Goal: Task Accomplishment & Management: Use online tool/utility

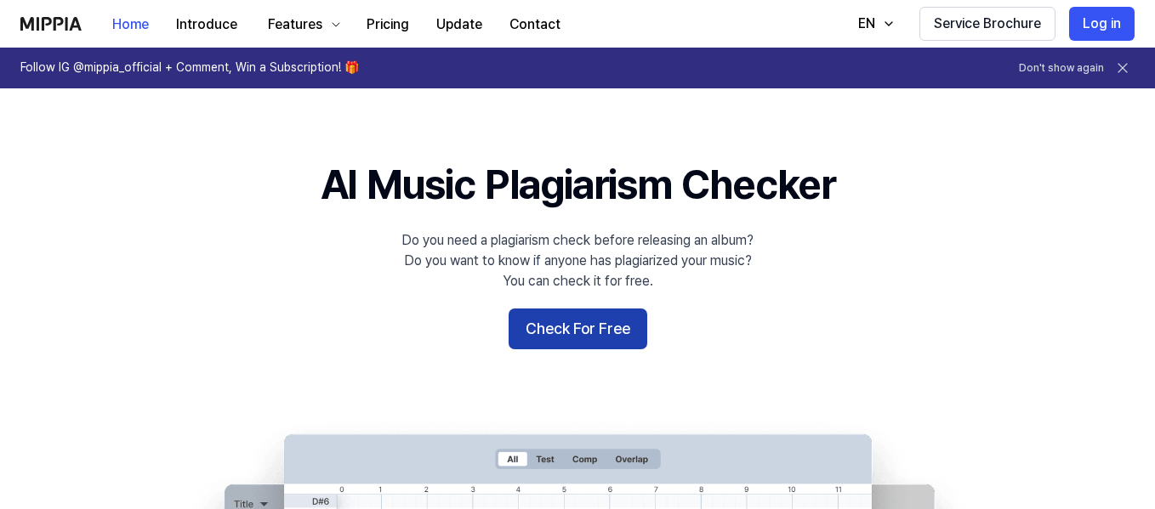
click at [606, 324] on button "Check For Free" at bounding box center [578, 329] width 139 height 41
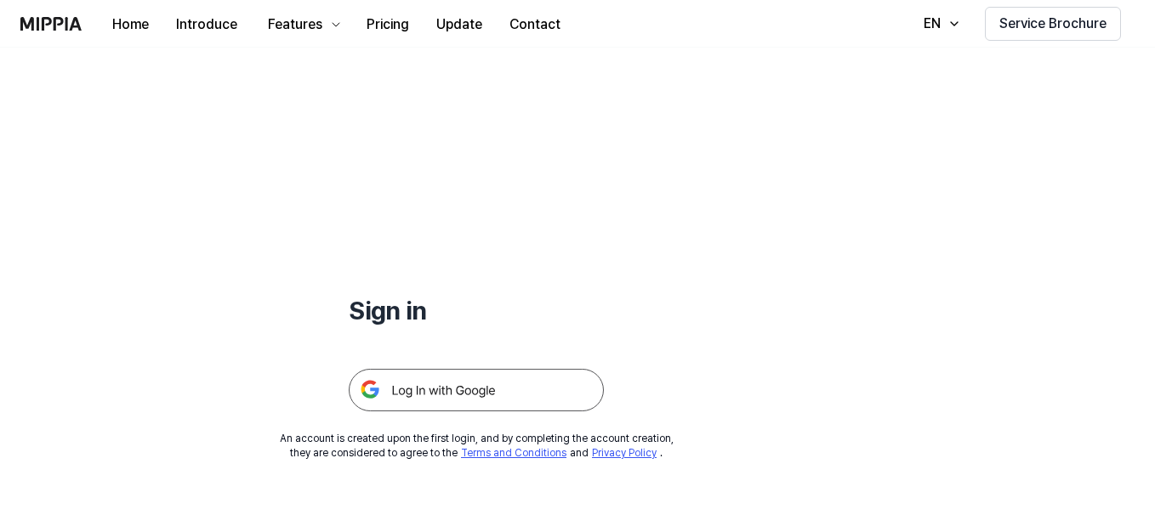
click at [484, 391] on img at bounding box center [476, 390] width 255 height 43
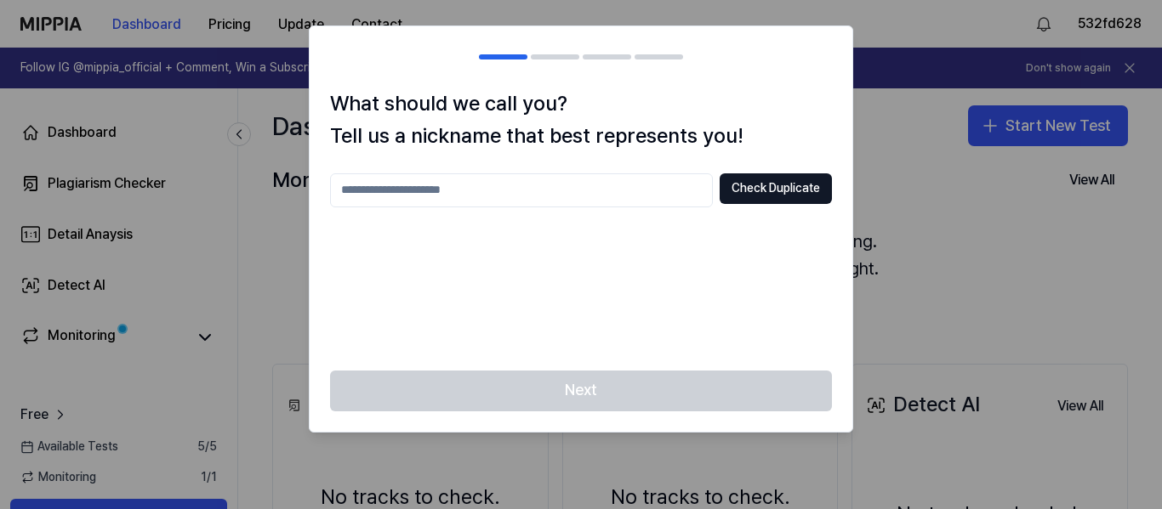
click at [524, 189] on input "text" at bounding box center [521, 191] width 383 height 34
click at [749, 183] on button "Check Duplicate" at bounding box center [776, 189] width 112 height 31
click at [377, 185] on input "**" at bounding box center [521, 191] width 383 height 34
type input "*******"
click at [766, 191] on button "Check Duplicate" at bounding box center [776, 189] width 112 height 31
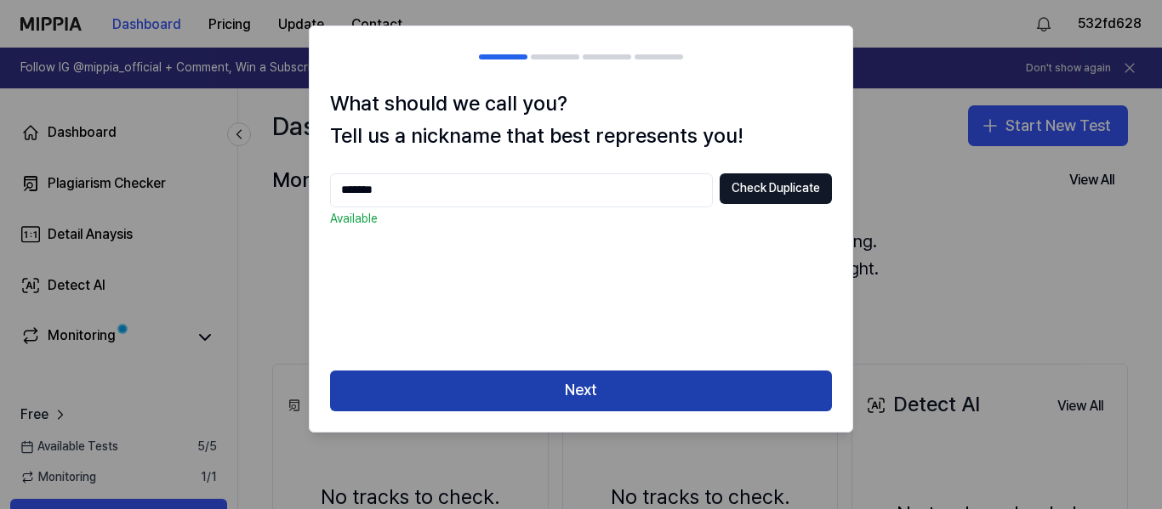
click at [653, 390] on button "Next" at bounding box center [581, 391] width 502 height 41
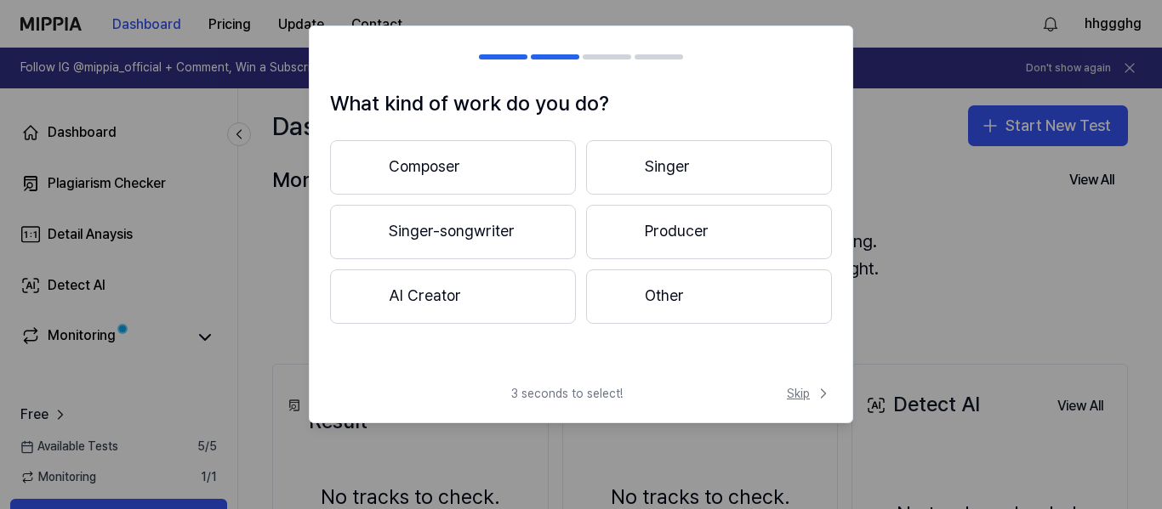
click at [805, 396] on span "Skip" at bounding box center [809, 393] width 45 height 17
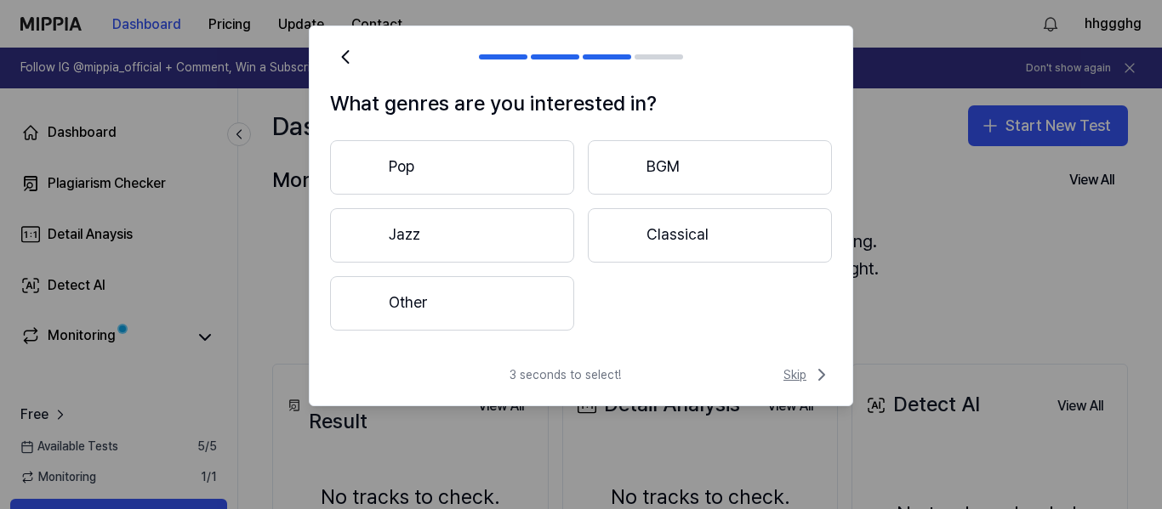
click at [799, 379] on span "Skip" at bounding box center [807, 375] width 48 height 20
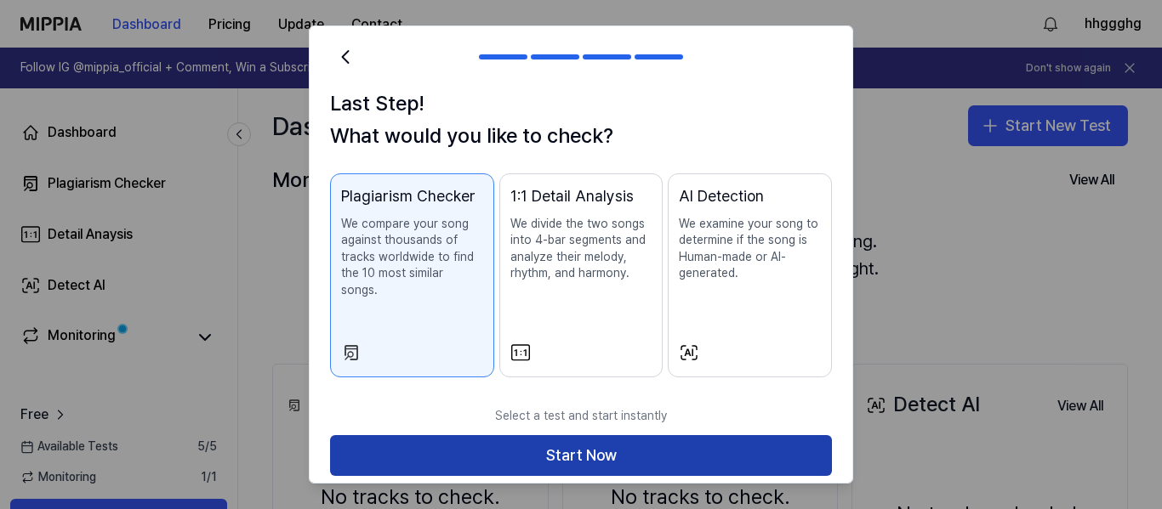
click at [750, 435] on button "Start Now" at bounding box center [581, 455] width 502 height 41
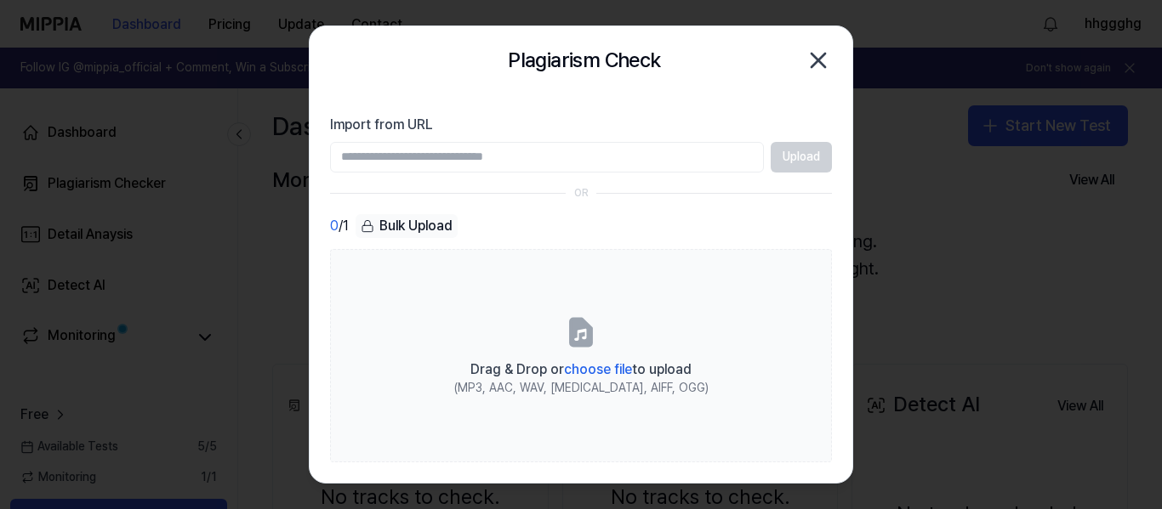
click at [794, 158] on div "Upload" at bounding box center [581, 157] width 502 height 31
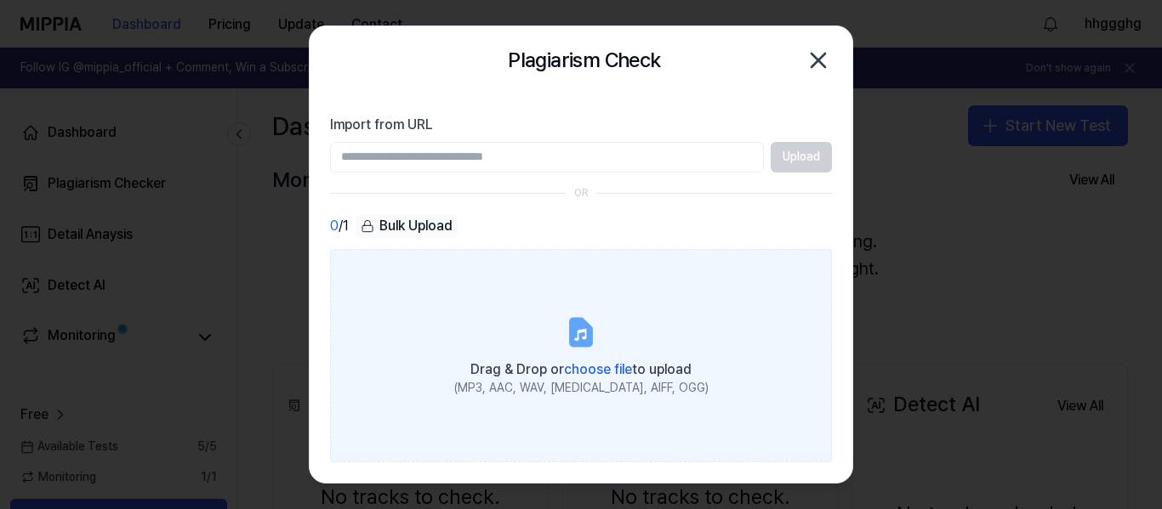
click at [573, 328] on icon at bounding box center [581, 332] width 20 height 26
click at [0, 0] on input "Drag & Drop or choose file to upload (MP3, AAC, WAV, FLAC, AIFF, OGG)" at bounding box center [0, 0] width 0 height 0
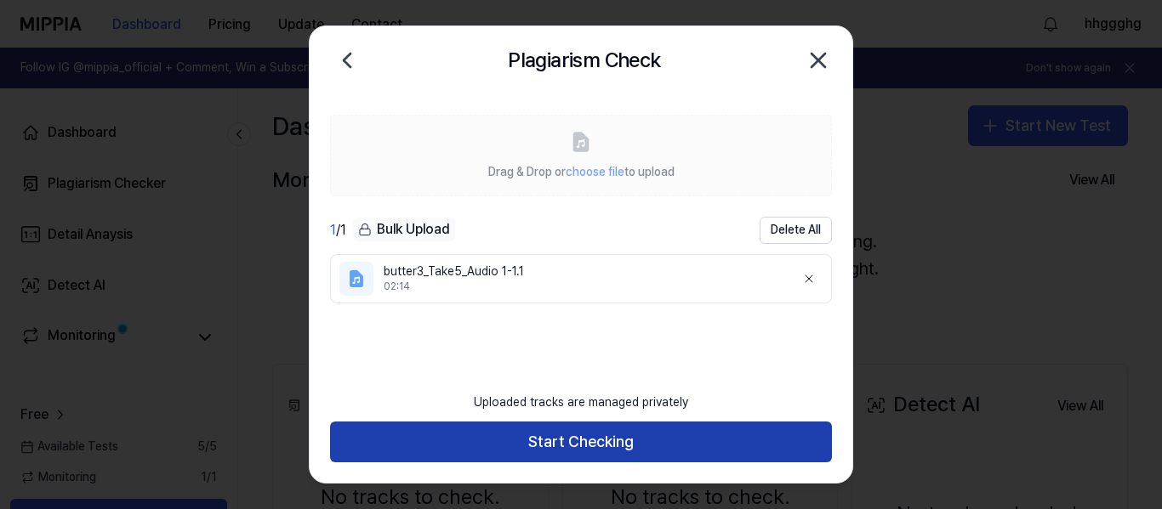
click at [646, 453] on button "Start Checking" at bounding box center [581, 442] width 502 height 41
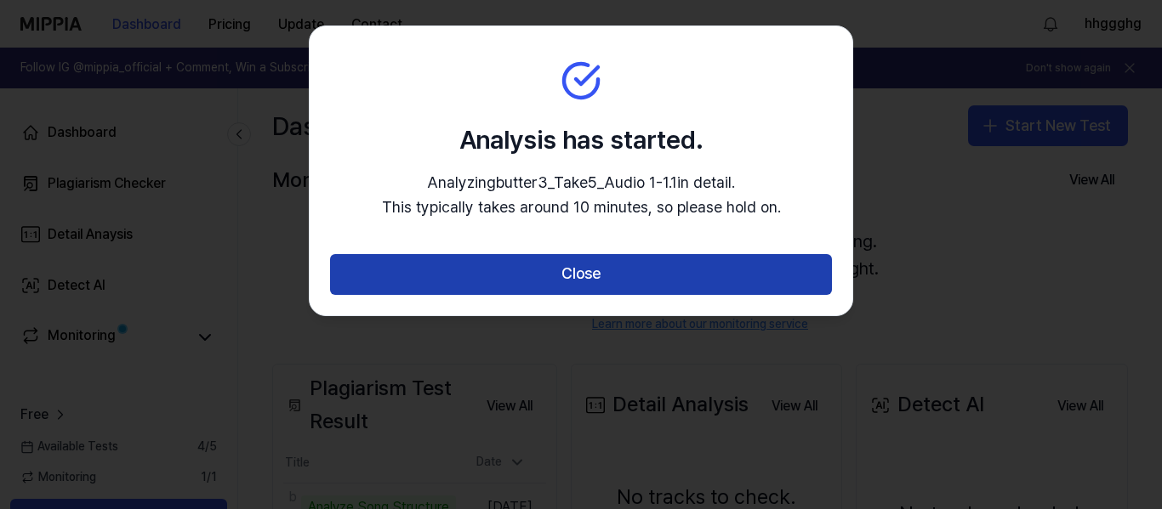
click at [640, 278] on button "Close" at bounding box center [581, 274] width 502 height 41
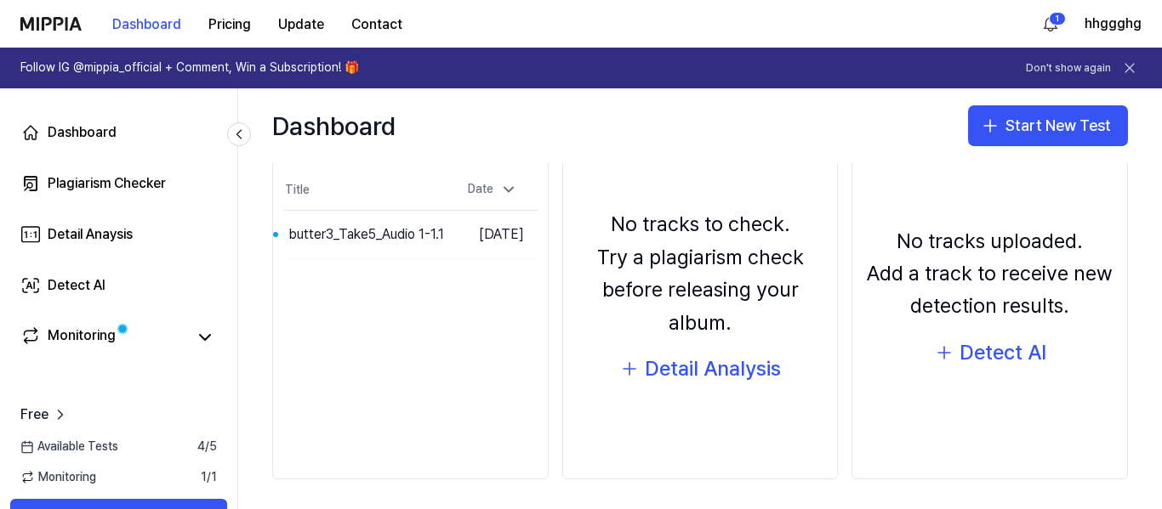
scroll to position [277, 0]
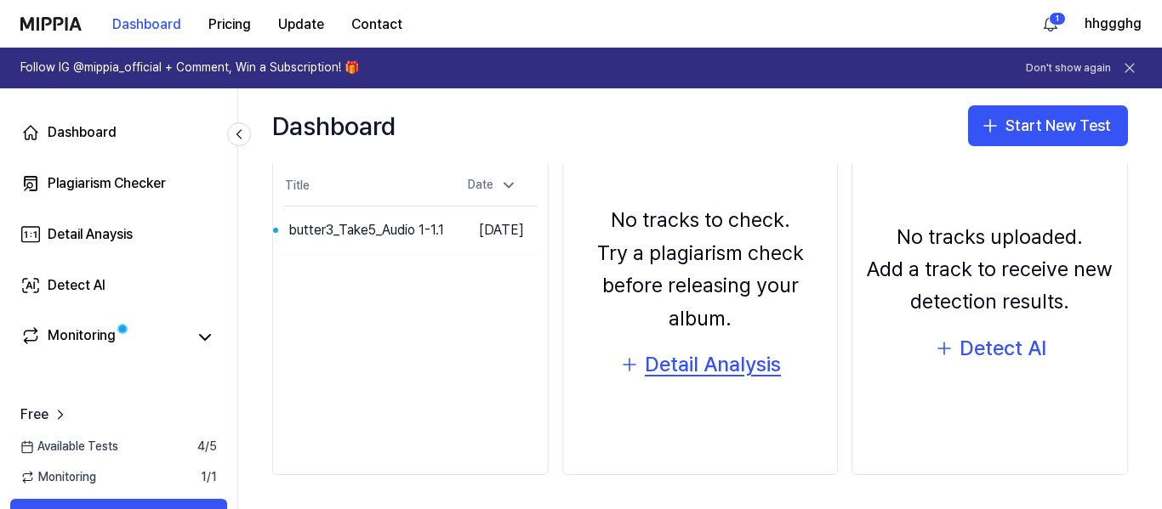
click at [713, 360] on div "Detail Analysis" at bounding box center [713, 365] width 136 height 32
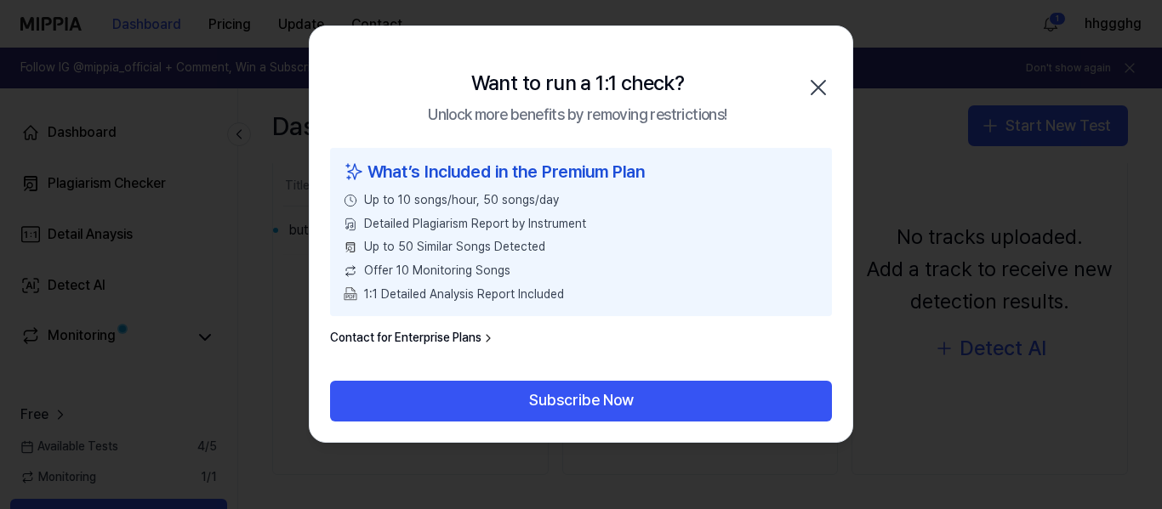
click at [819, 91] on icon "button" at bounding box center [818, 87] width 27 height 27
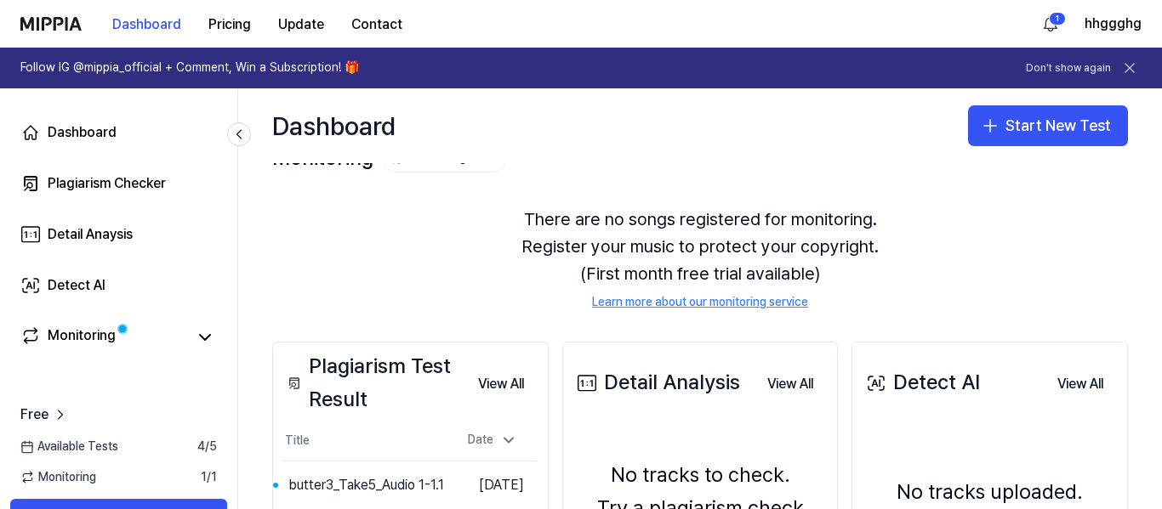
scroll to position [0, 0]
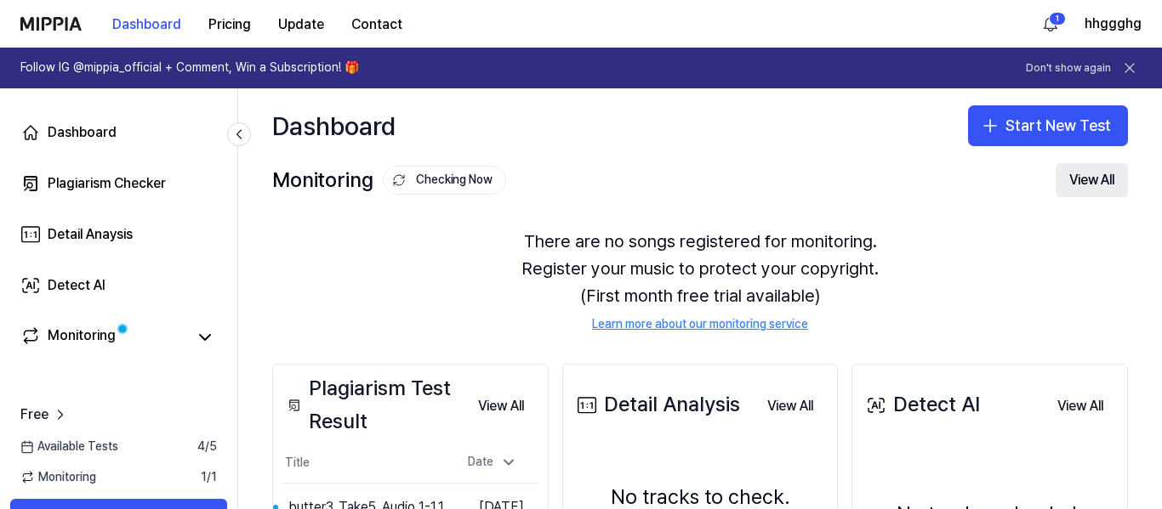
click at [1075, 178] on button "View All" at bounding box center [1091, 180] width 72 height 34
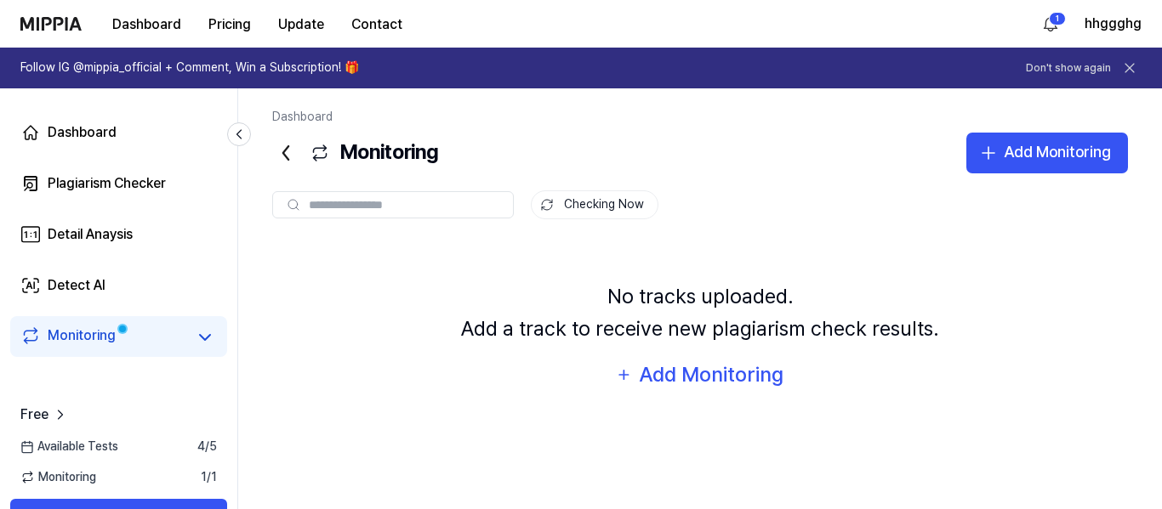
click at [117, 332] on span at bounding box center [123, 329] width 12 height 12
click at [198, 342] on icon at bounding box center [205, 337] width 20 height 20
drag, startPoint x: 70, startPoint y: 477, endPoint x: 104, endPoint y: 478, distance: 34.0
click at [71, 477] on span "Monitoring" at bounding box center [58, 479] width 76 height 17
click at [162, 487] on div "Monitoring 1 / 1" at bounding box center [118, 479] width 237 height 17
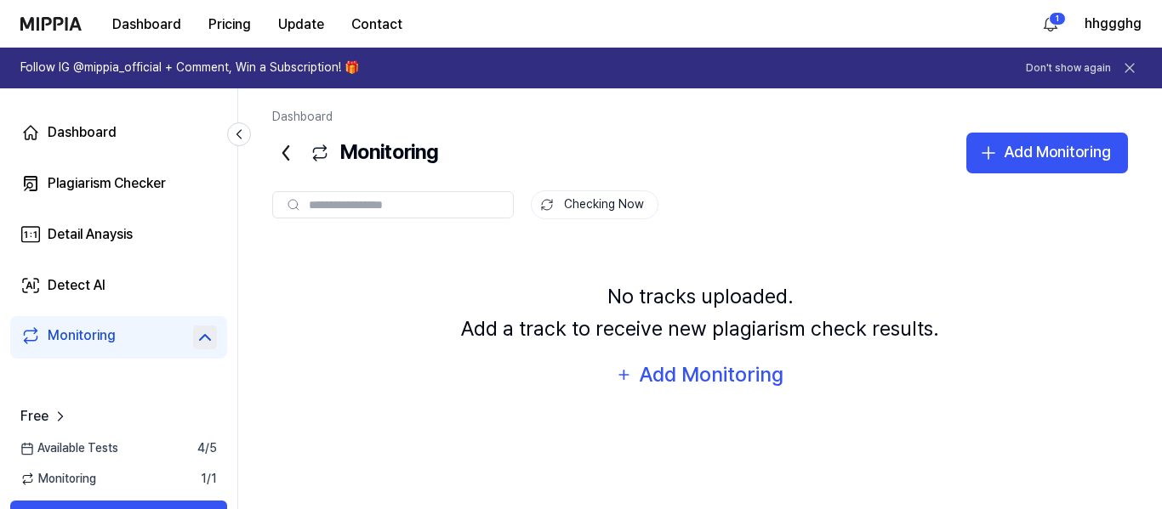
click at [284, 155] on icon at bounding box center [285, 153] width 5 height 14
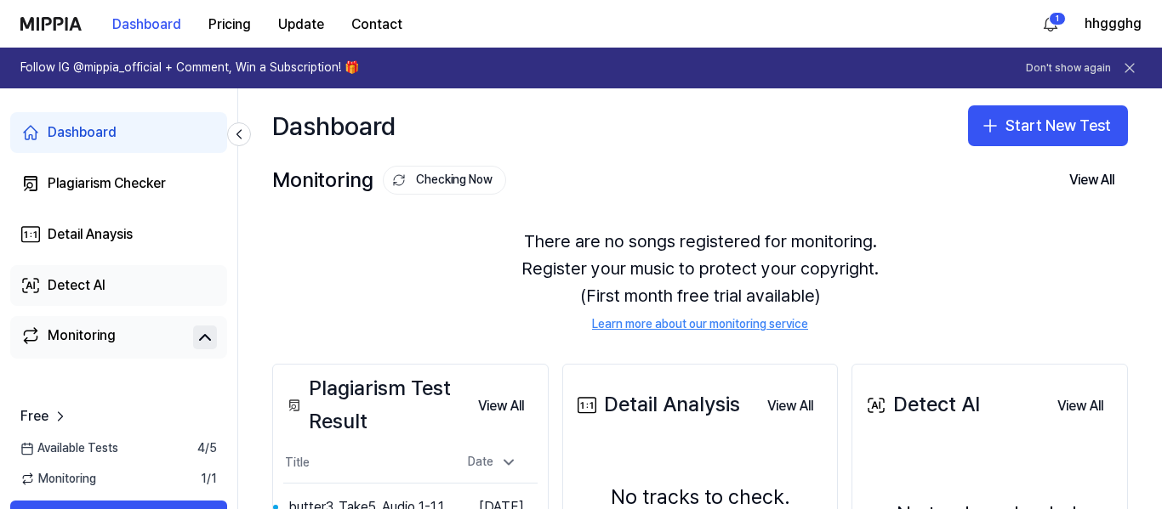
click at [96, 291] on div "Detect AI" at bounding box center [77, 286] width 58 height 20
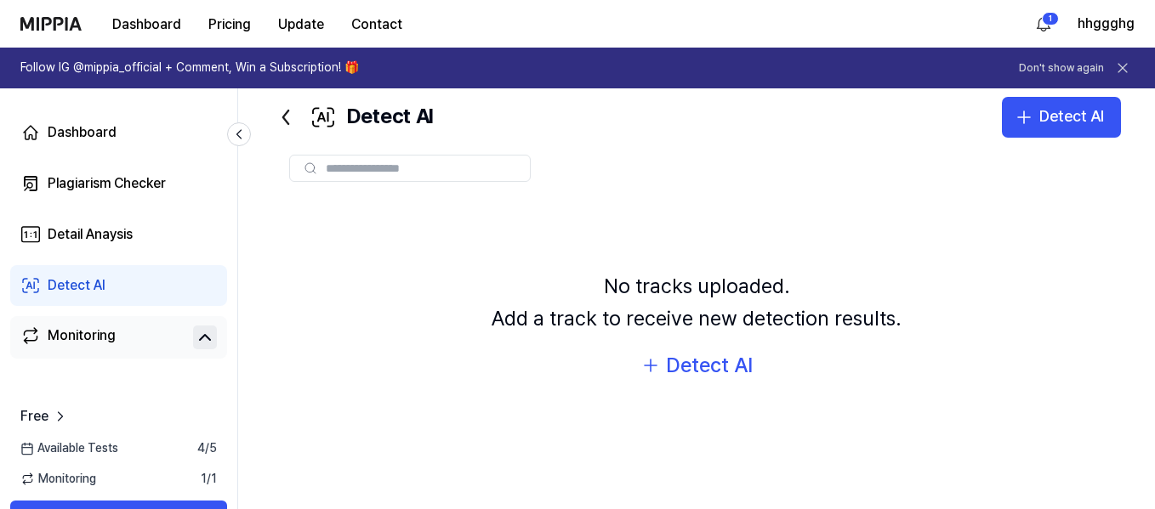
scroll to position [65, 0]
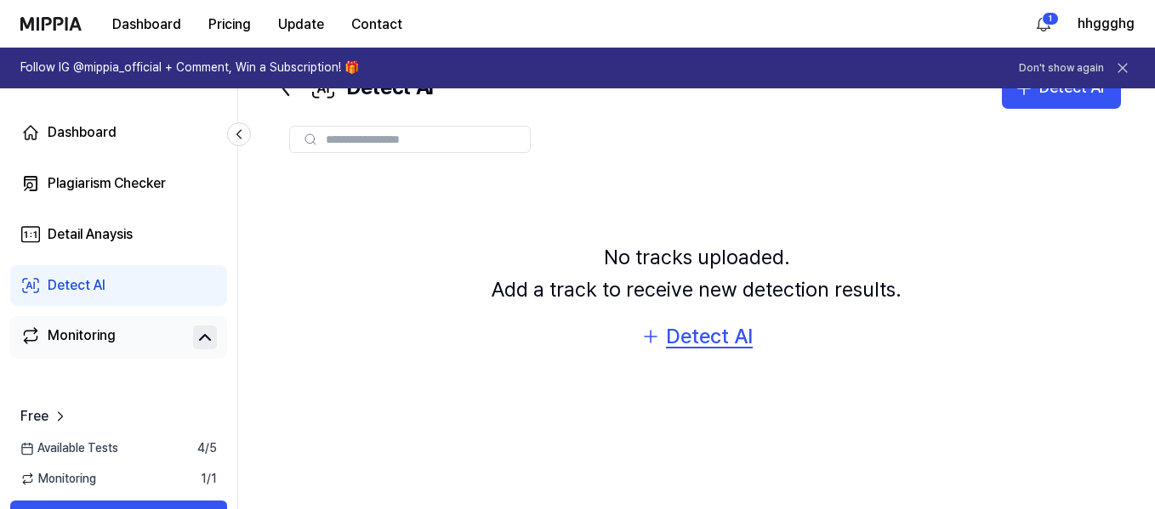
click at [690, 345] on div "Detect AI" at bounding box center [709, 337] width 87 height 32
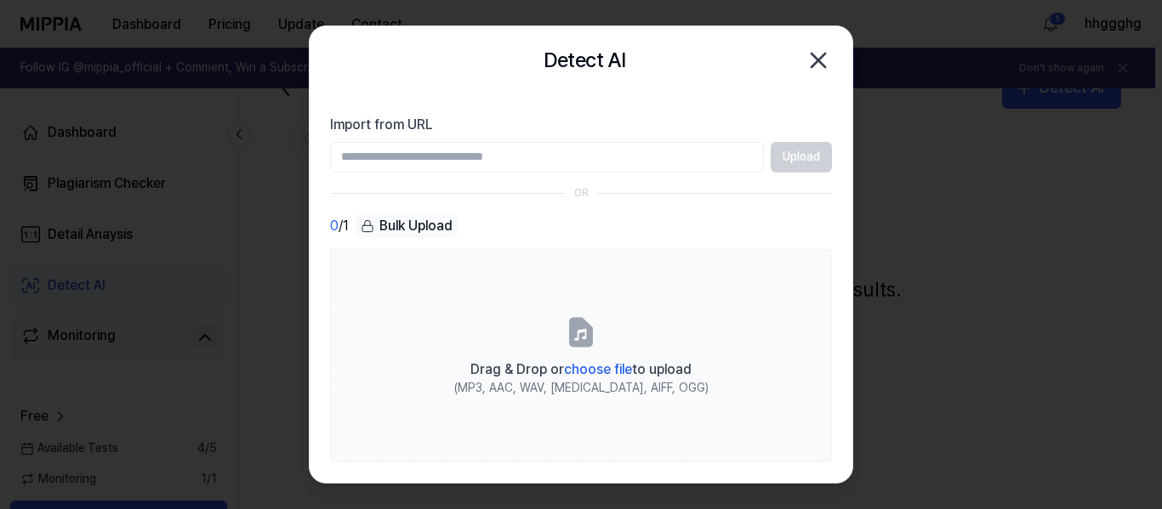
click at [812, 64] on icon "button" at bounding box center [818, 60] width 27 height 27
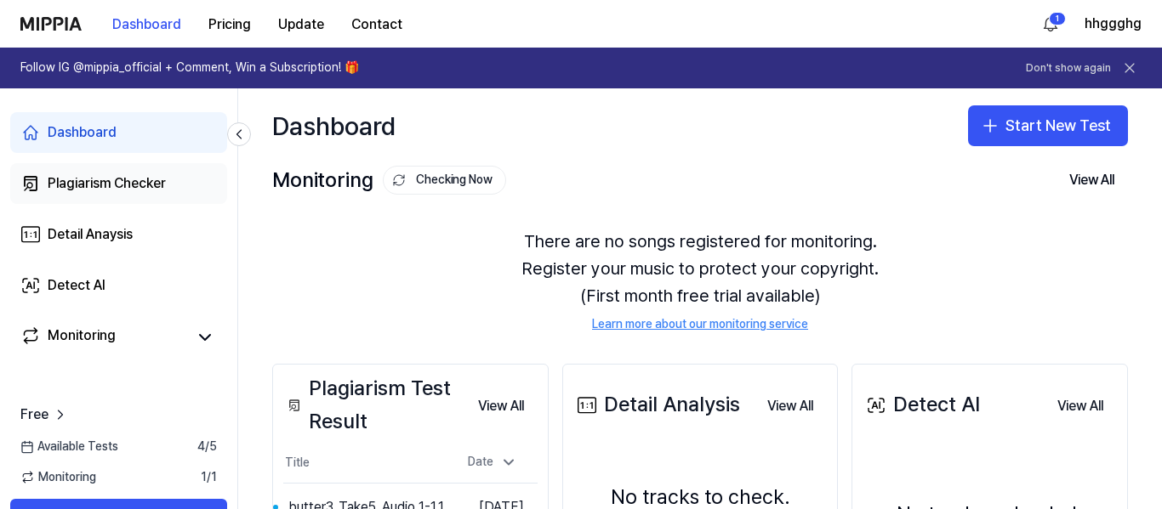
click at [88, 184] on div "Plagiarism Checker" at bounding box center [107, 184] width 118 height 20
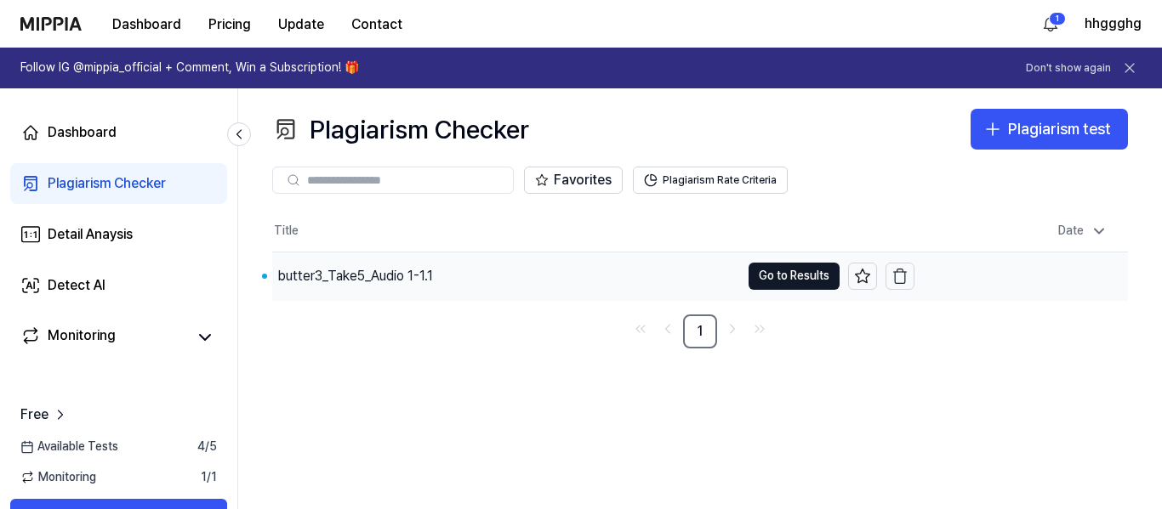
click at [380, 276] on div "butter3_Take5_Audio 1-1.1" at bounding box center [355, 276] width 156 height 20
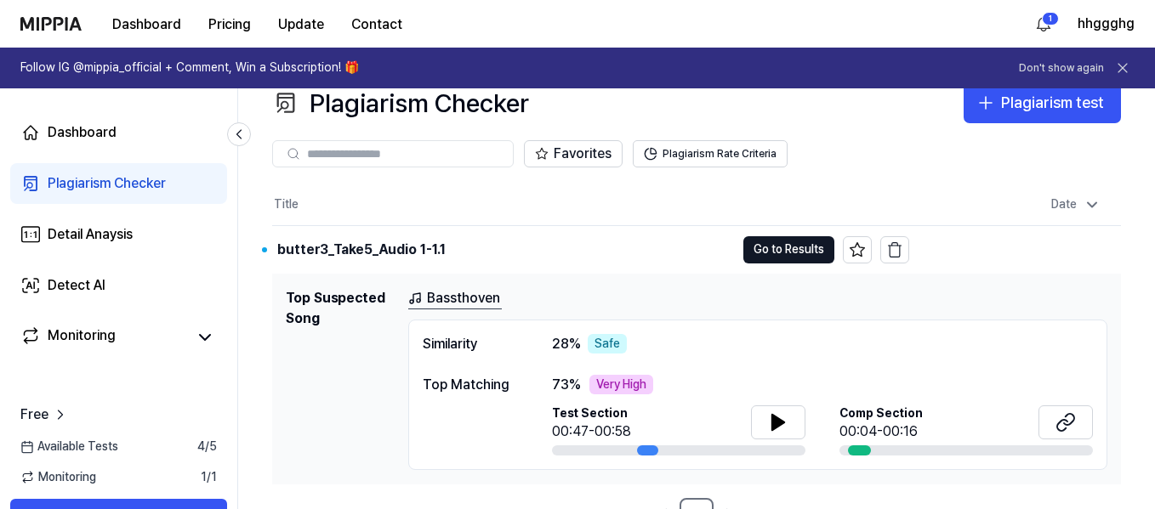
scroll to position [49, 0]
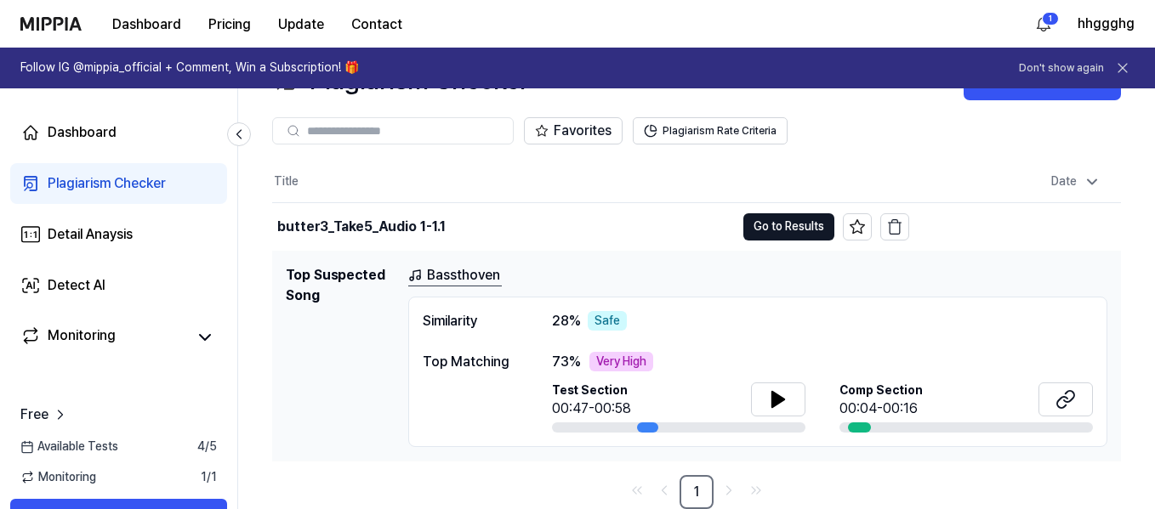
click at [476, 270] on link "Bassthoven" at bounding box center [455, 275] width 94 height 21
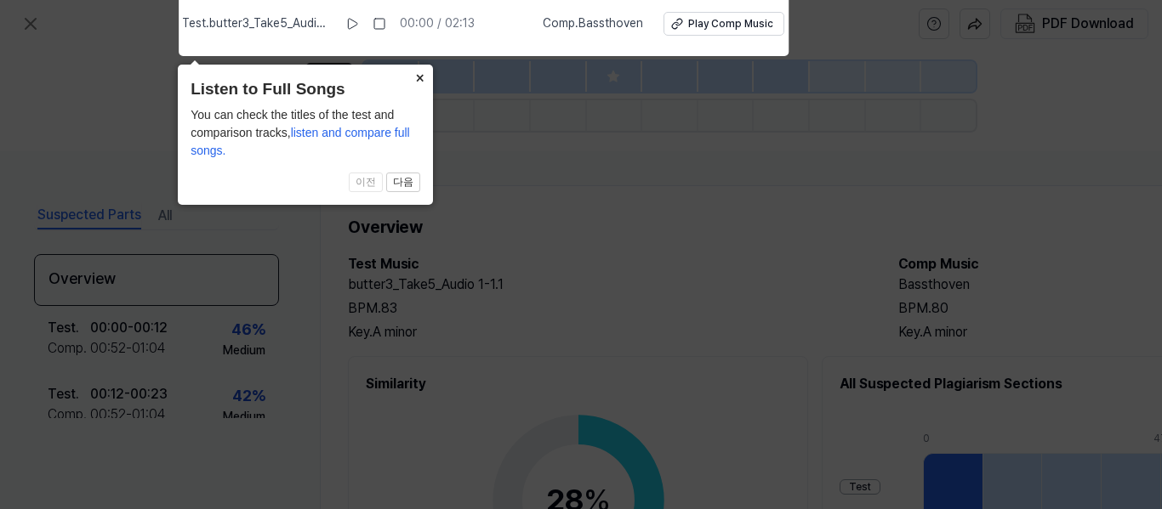
click at [421, 80] on button "×" at bounding box center [419, 77] width 27 height 24
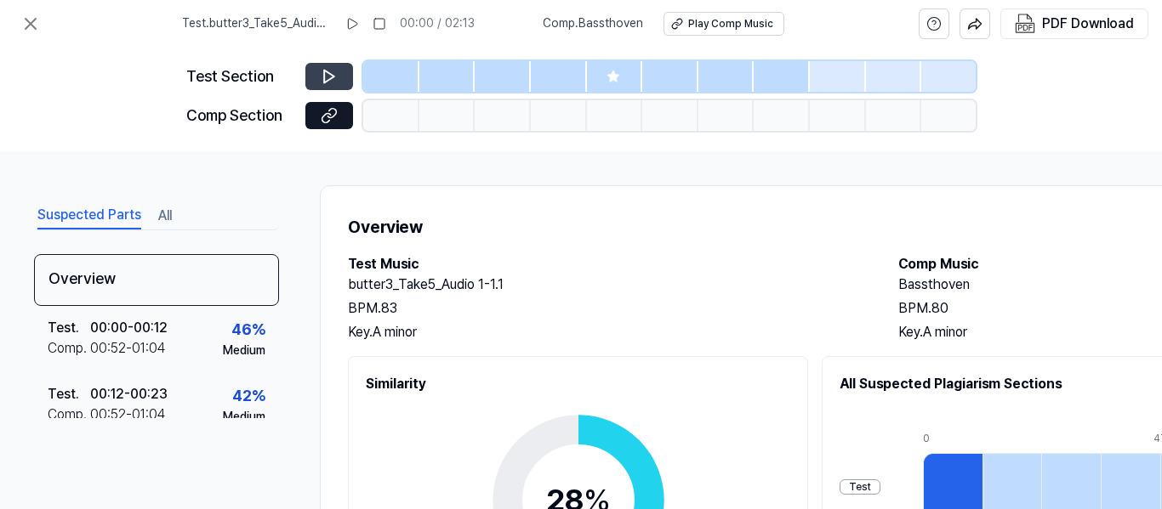
click at [339, 75] on button at bounding box center [329, 76] width 48 height 27
drag, startPoint x: 977, startPoint y: 283, endPoint x: 894, endPoint y: 293, distance: 84.0
click at [894, 293] on div "Test Music butter3_Take5_Audio 1-1.1 BPM. 83 Key. A minor Comp Music Bassthoven…" at bounding box center [881, 298] width 1067 height 88
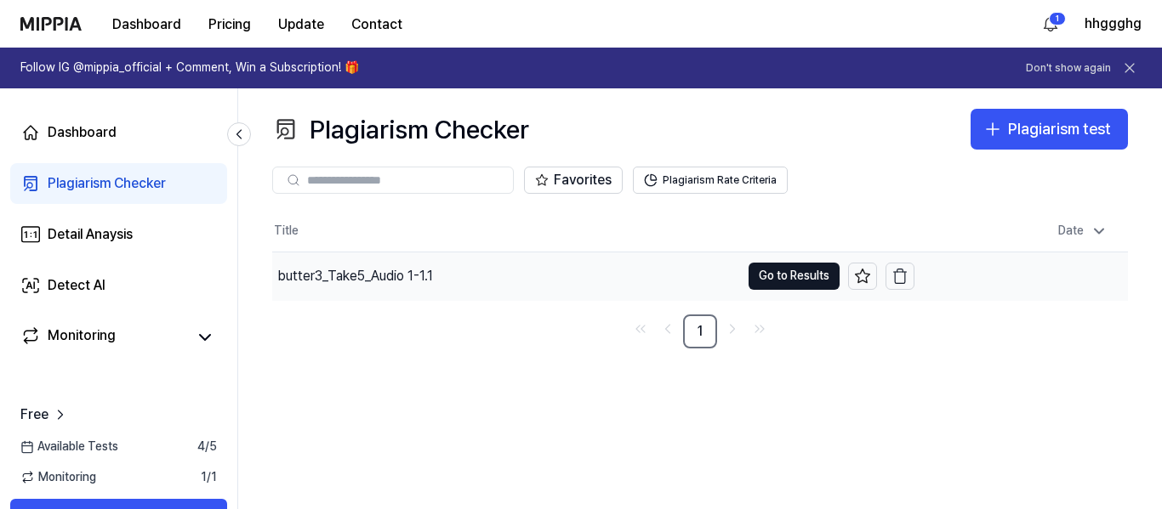
click at [313, 273] on div "butter3_Take5_Audio 1-1.1" at bounding box center [355, 276] width 156 height 20
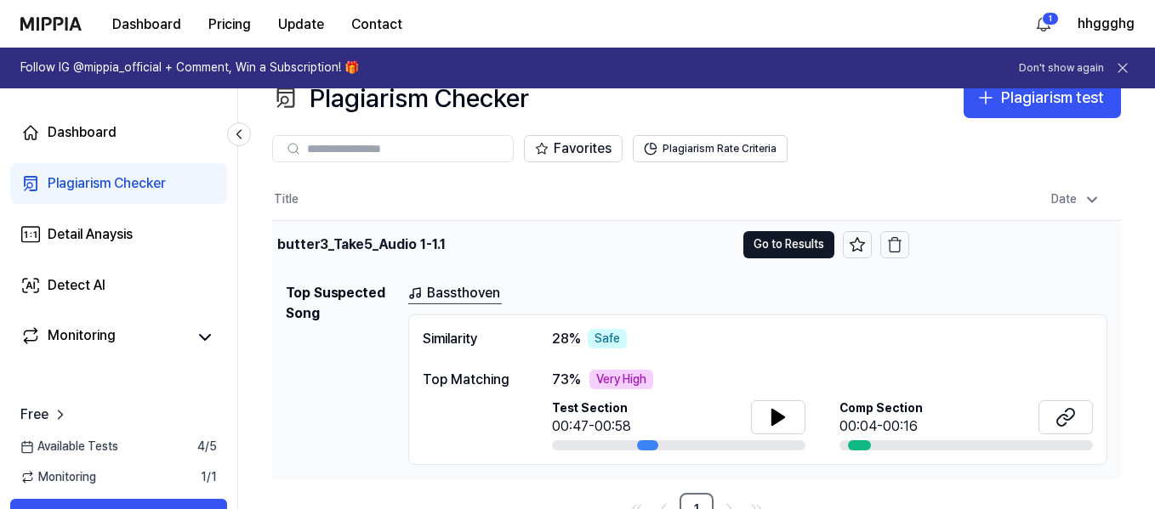
scroll to position [49, 0]
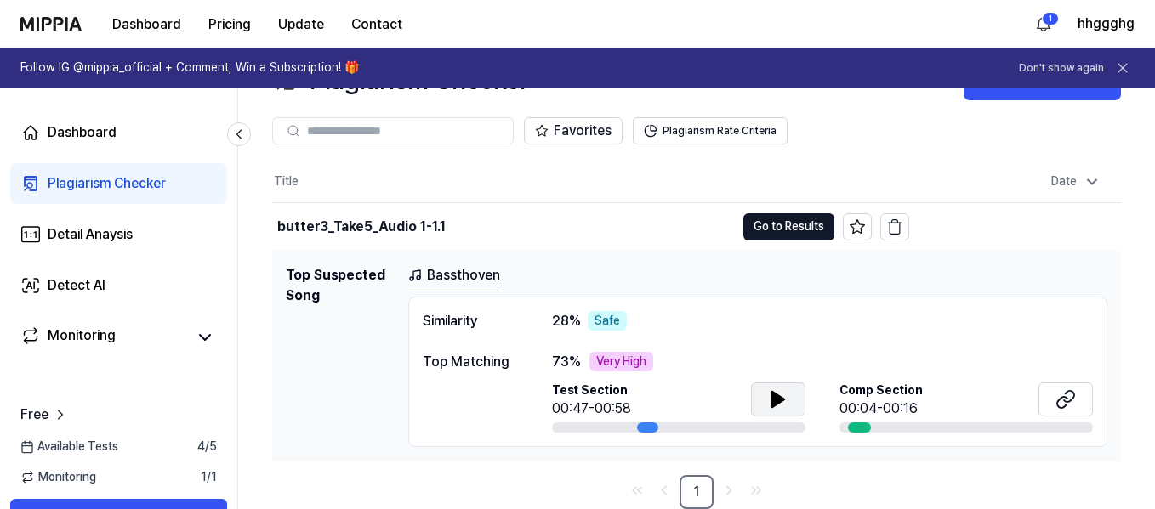
click at [768, 403] on icon at bounding box center [778, 400] width 20 height 20
click at [1067, 398] on icon at bounding box center [1062, 401] width 10 height 11
